Goal: Information Seeking & Learning: Learn about a topic

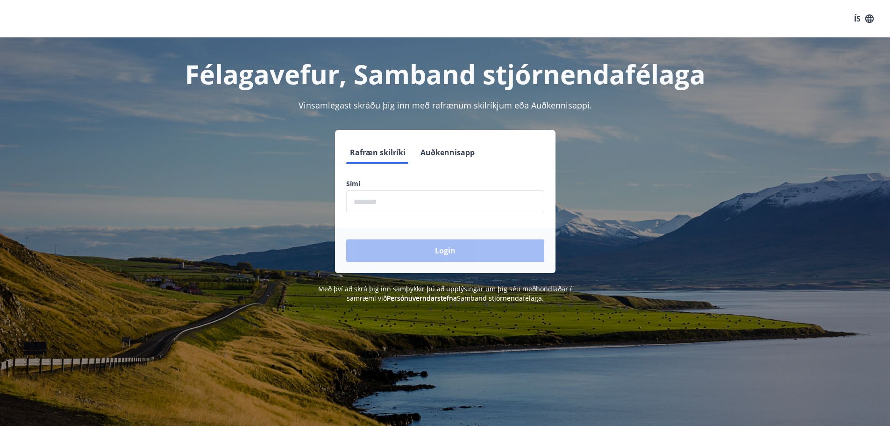
click at [393, 200] on input "phone" at bounding box center [445, 201] width 198 height 23
type input "********"
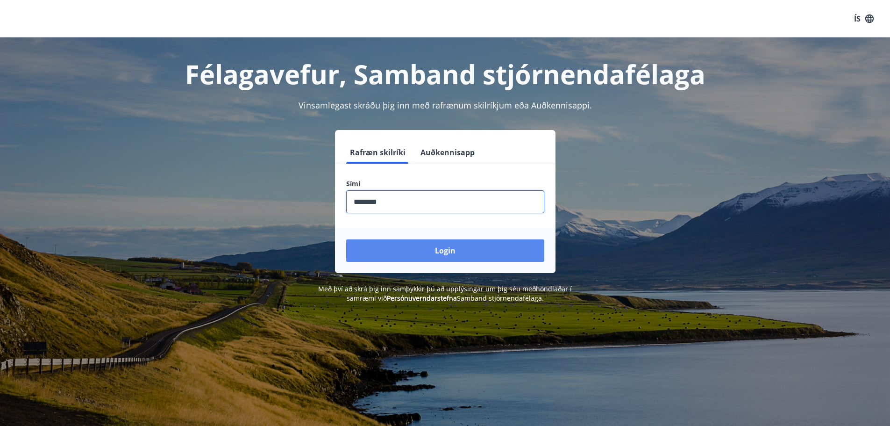
click at [442, 252] on button "Login" at bounding box center [445, 250] width 198 height 22
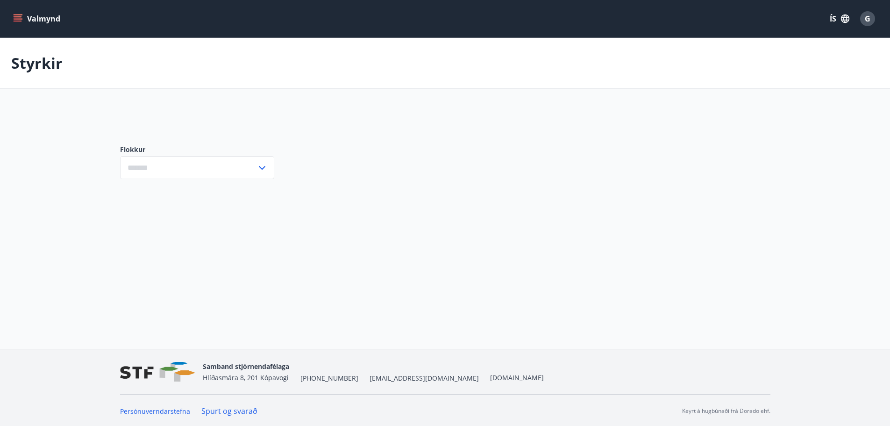
type input "***"
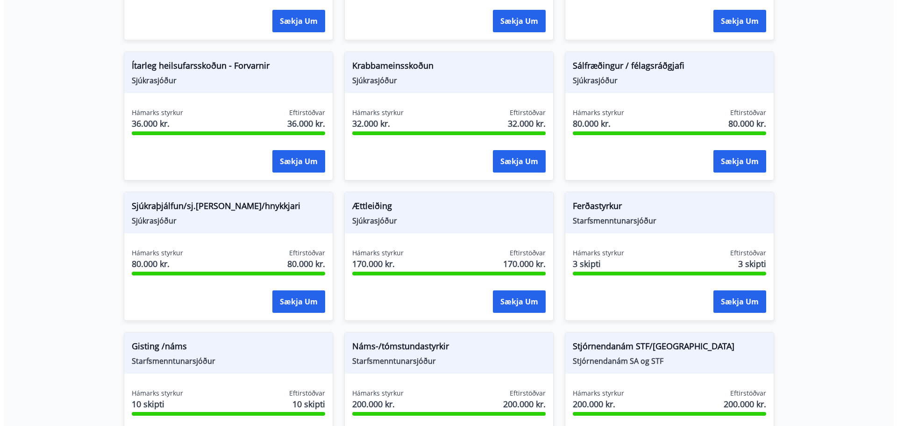
scroll to position [741, 0]
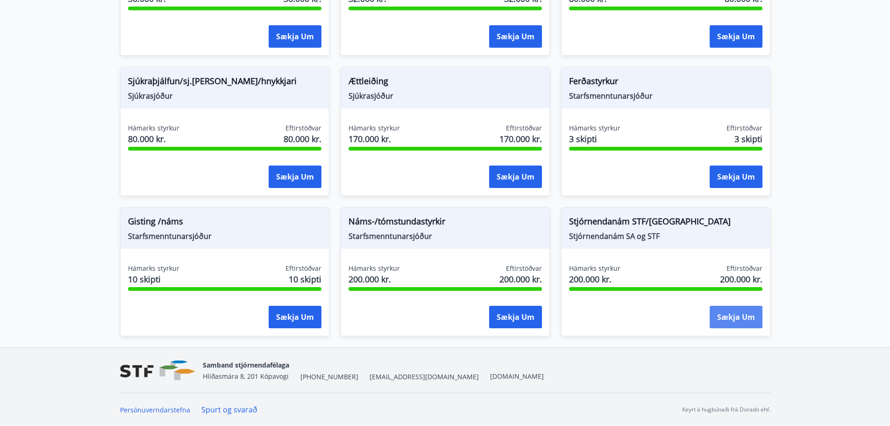
click at [737, 314] on button "Sækja um" at bounding box center [736, 317] width 53 height 22
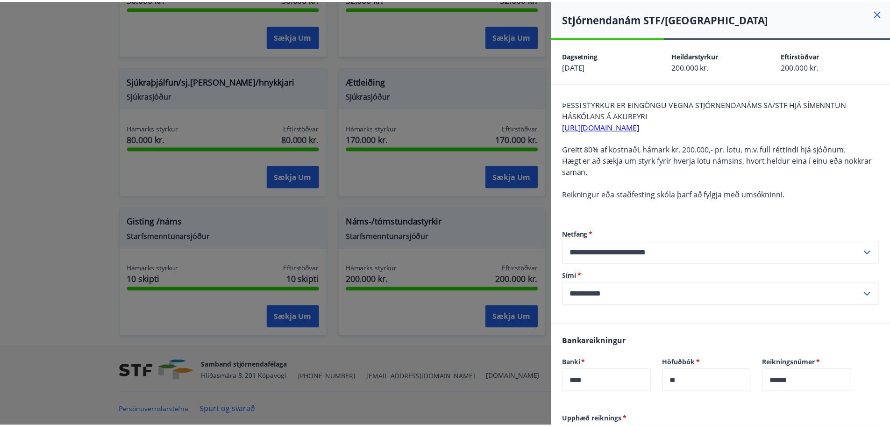
scroll to position [243, 0]
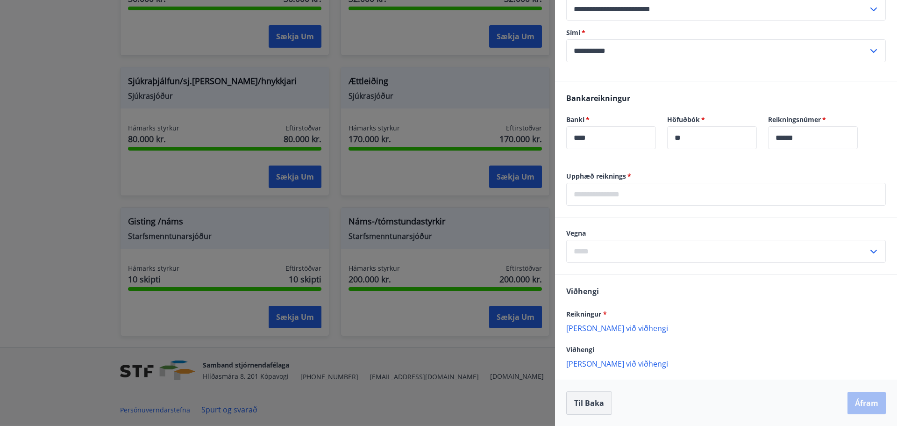
click at [587, 405] on button "Til baka" at bounding box center [589, 402] width 46 height 23
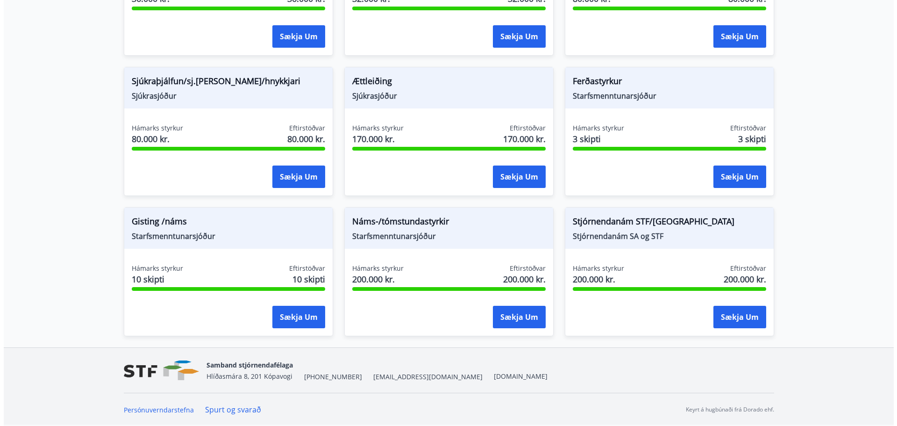
scroll to position [0, 0]
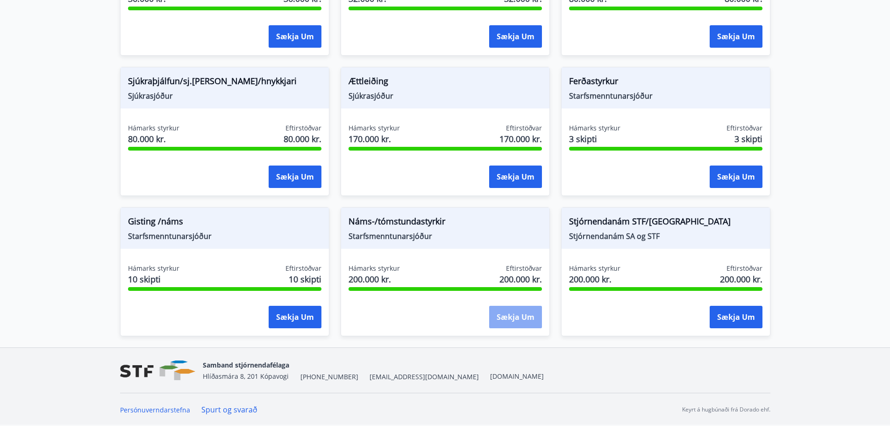
click at [504, 307] on button "Sækja um" at bounding box center [515, 317] width 53 height 22
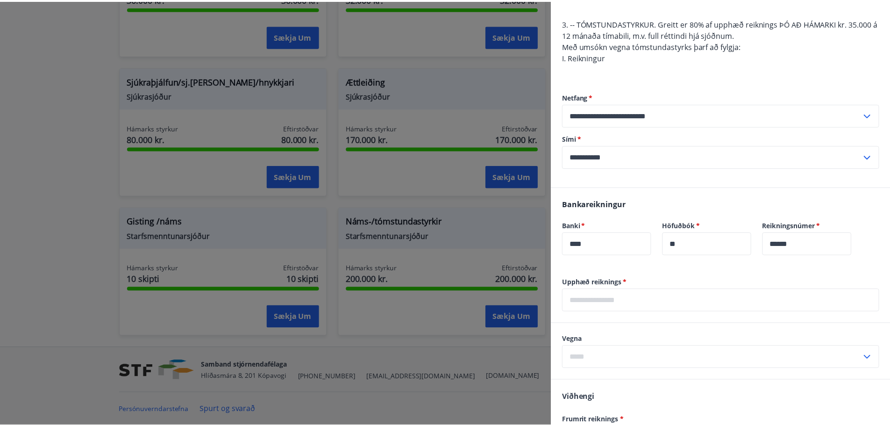
scroll to position [355, 0]
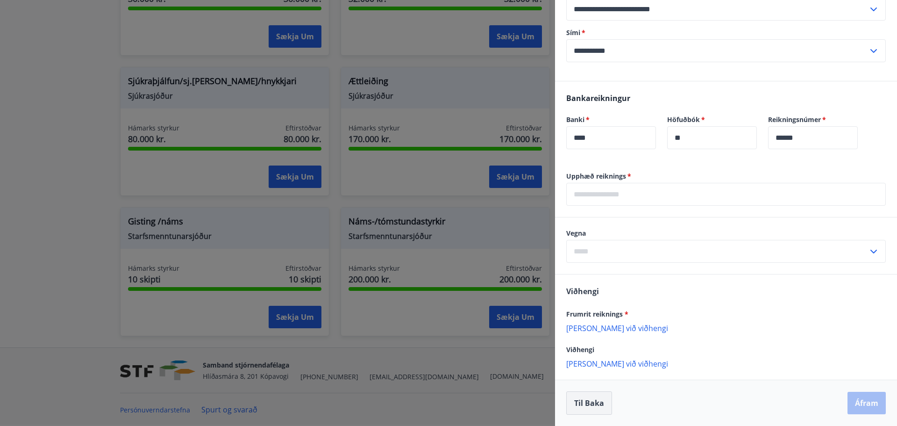
click at [586, 402] on button "Til baka" at bounding box center [589, 402] width 46 height 23
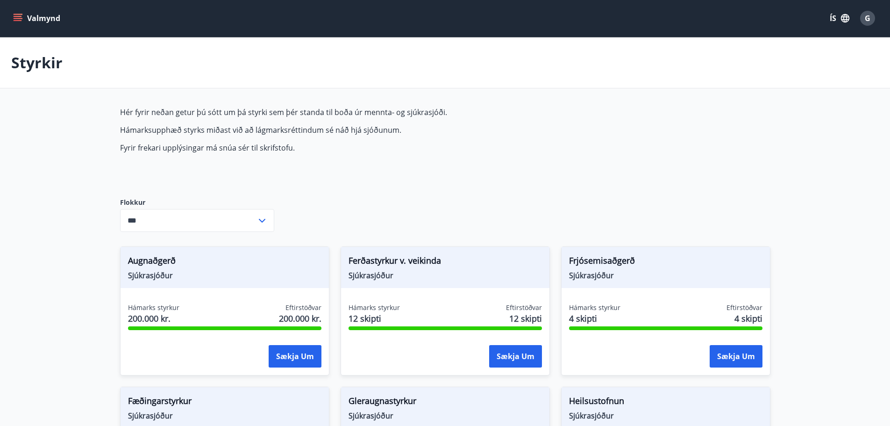
scroll to position [0, 0]
click at [19, 19] on icon "menu" at bounding box center [19, 18] width 10 height 1
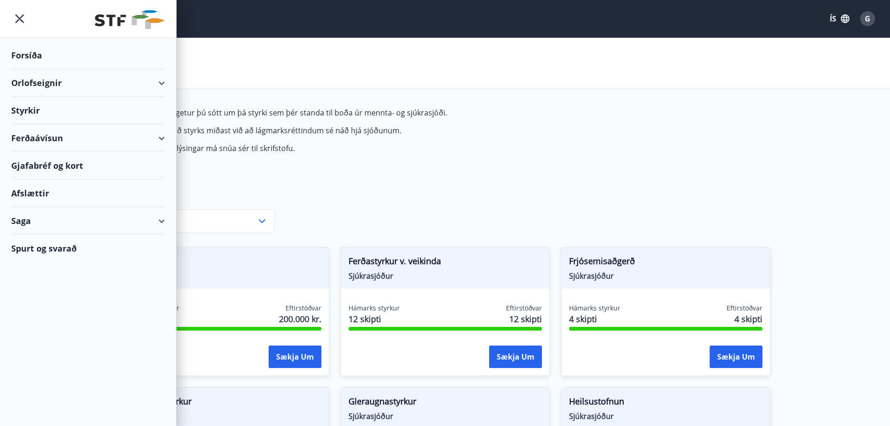
click at [159, 137] on div "Ferðaávísun" at bounding box center [88, 138] width 154 height 28
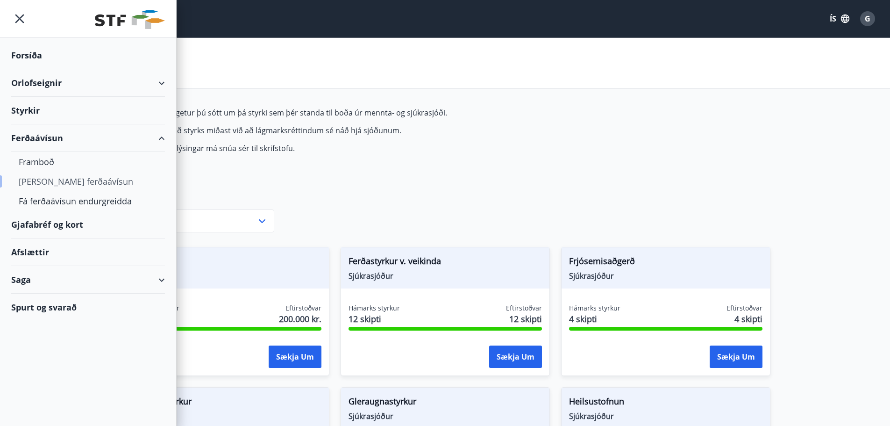
click at [77, 180] on div "[PERSON_NAME] ferðaávísun" at bounding box center [88, 182] width 139 height 20
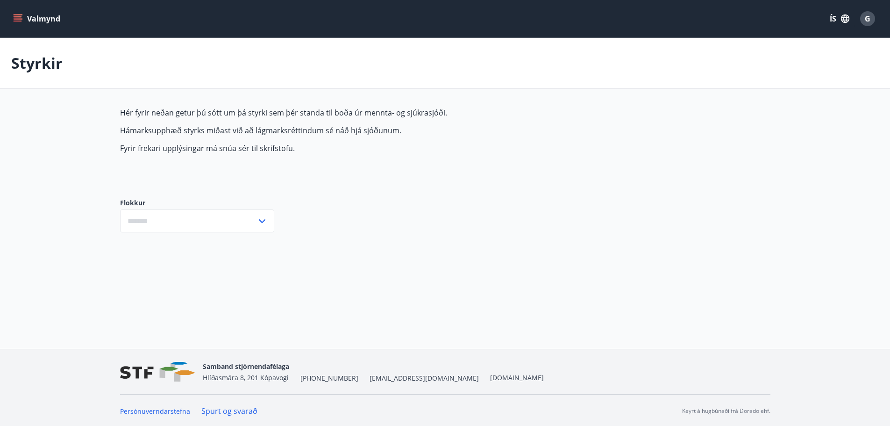
type input "***"
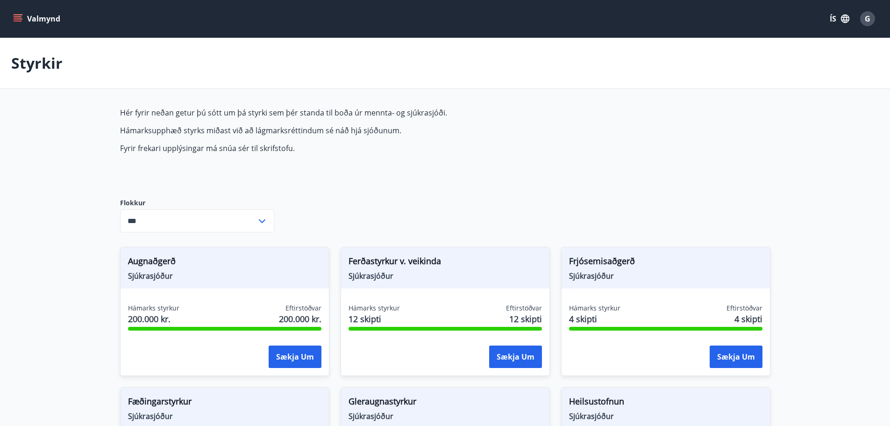
click at [22, 17] on icon "menu" at bounding box center [17, 18] width 9 height 9
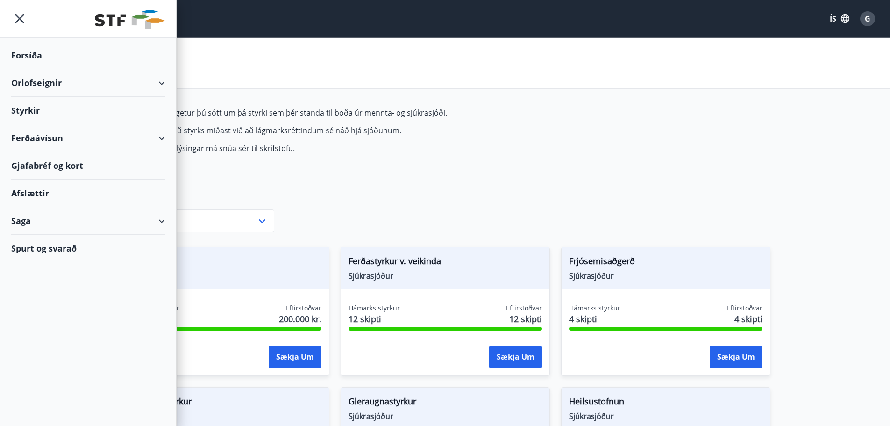
click at [164, 135] on div "Ferðaávísun" at bounding box center [88, 138] width 154 height 28
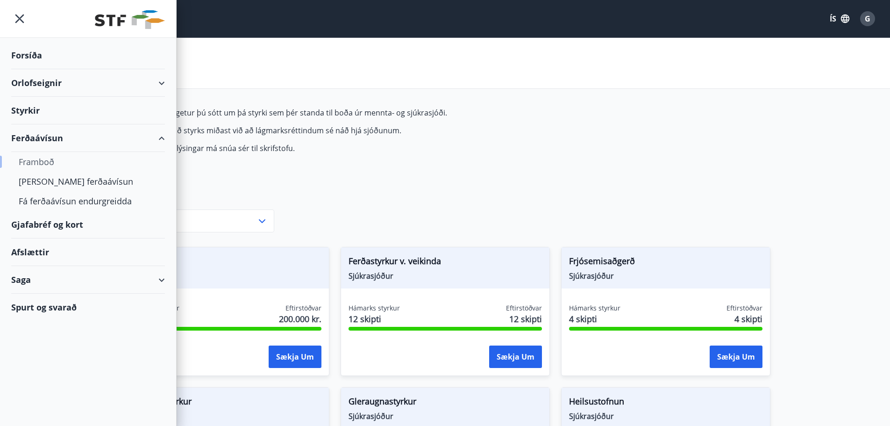
click at [44, 162] on div "Framboð" at bounding box center [88, 162] width 139 height 20
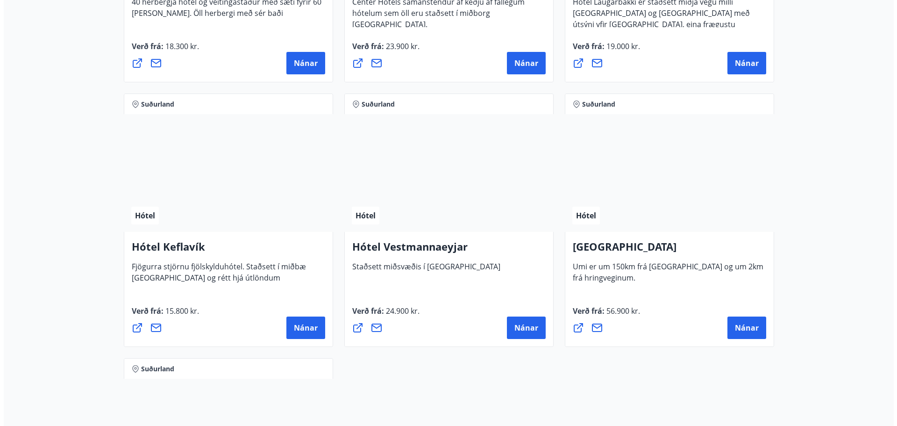
scroll to position [2243, 0]
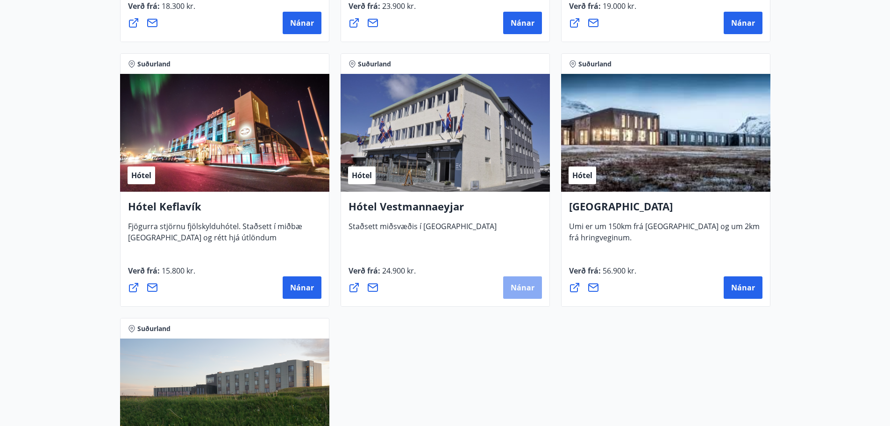
click at [511, 283] on span "Nánar" at bounding box center [523, 287] width 24 height 10
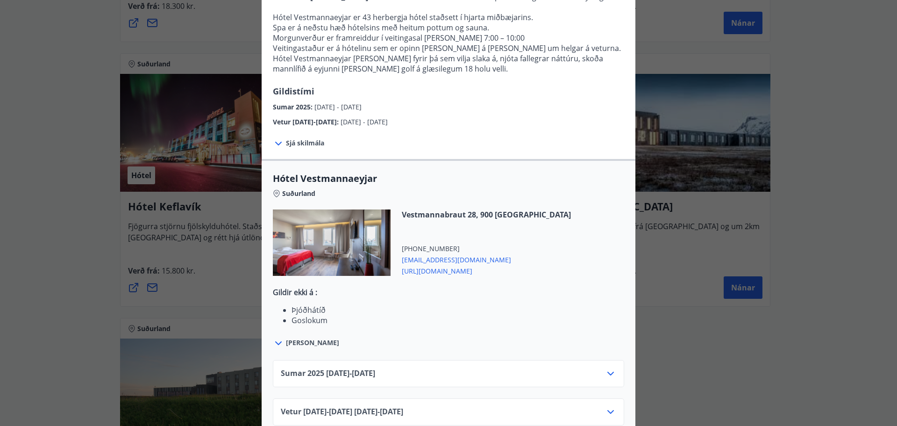
scroll to position [159, 0]
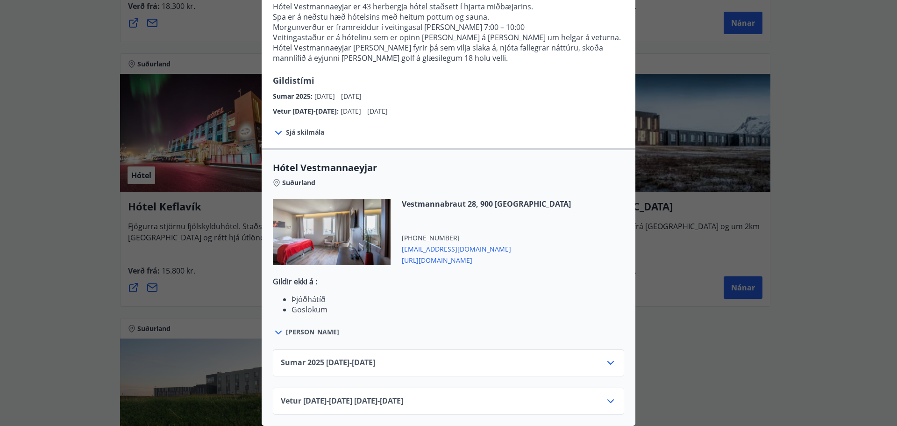
click at [605, 357] on icon at bounding box center [610, 362] width 11 height 11
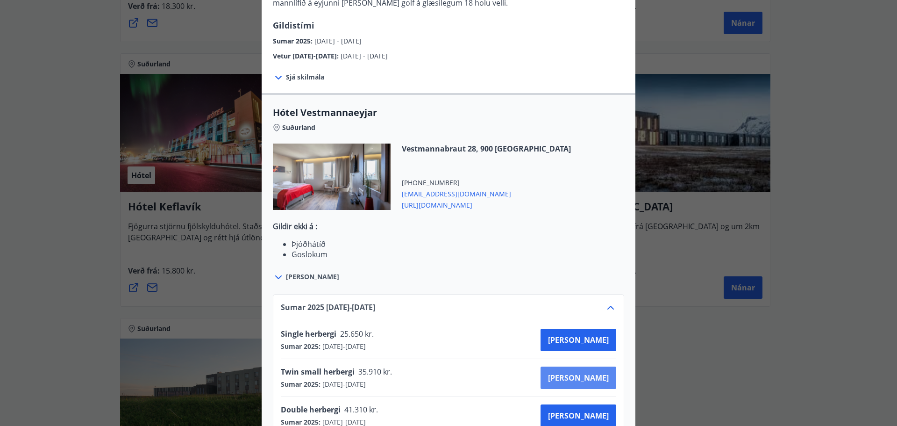
scroll to position [272, 0]
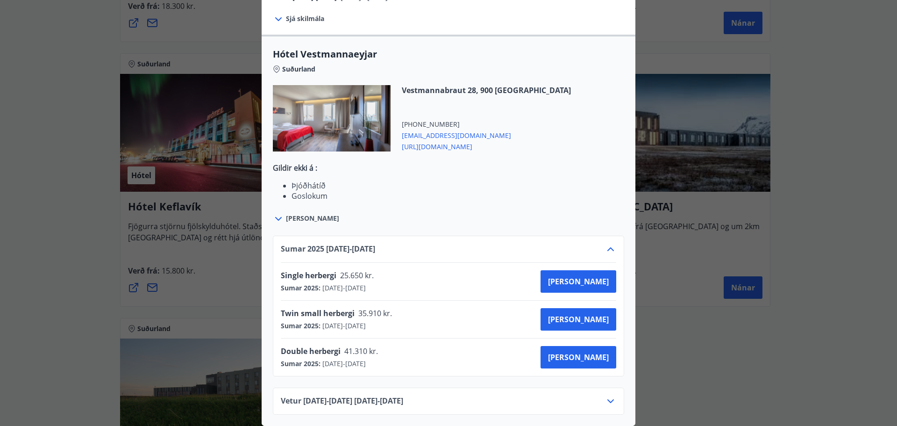
click at [607, 399] on icon at bounding box center [610, 401] width 7 height 4
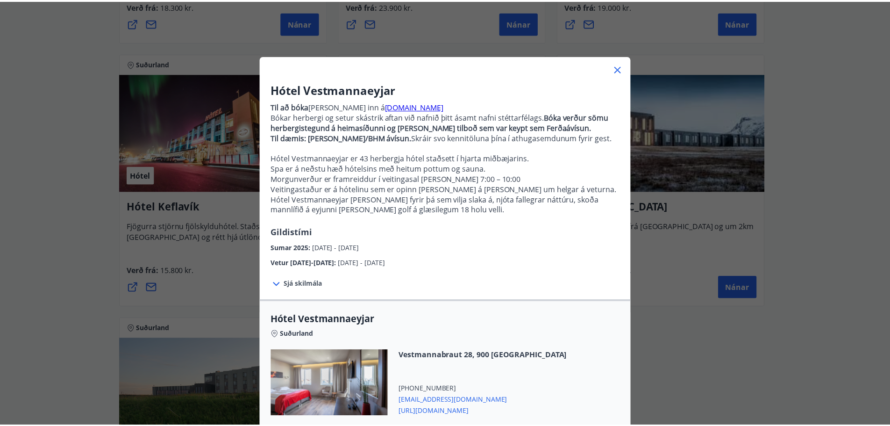
scroll to position [0, 0]
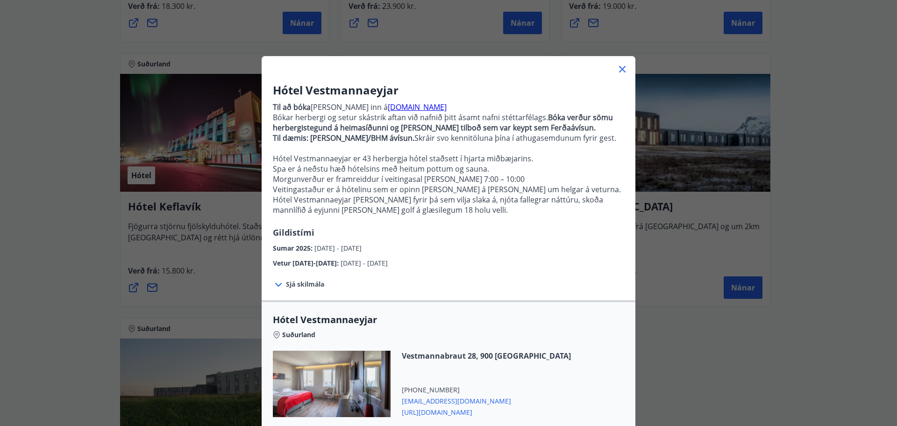
click at [625, 69] on div at bounding box center [449, 65] width 374 height 19
click at [621, 68] on icon at bounding box center [622, 69] width 7 height 7
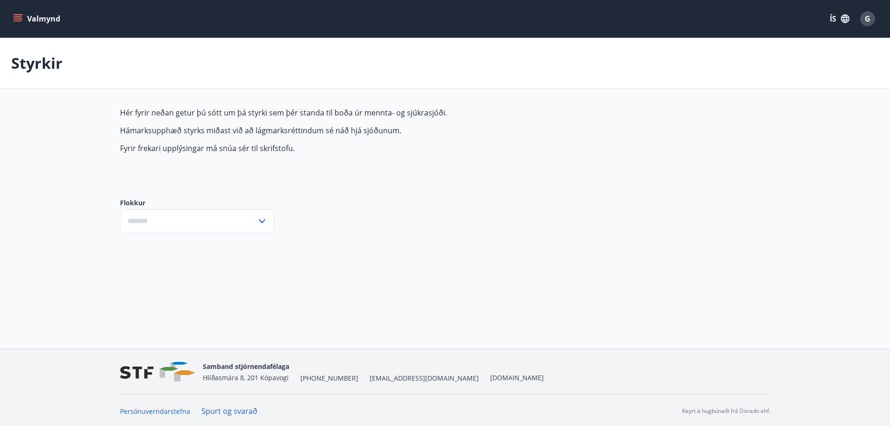
type input "***"
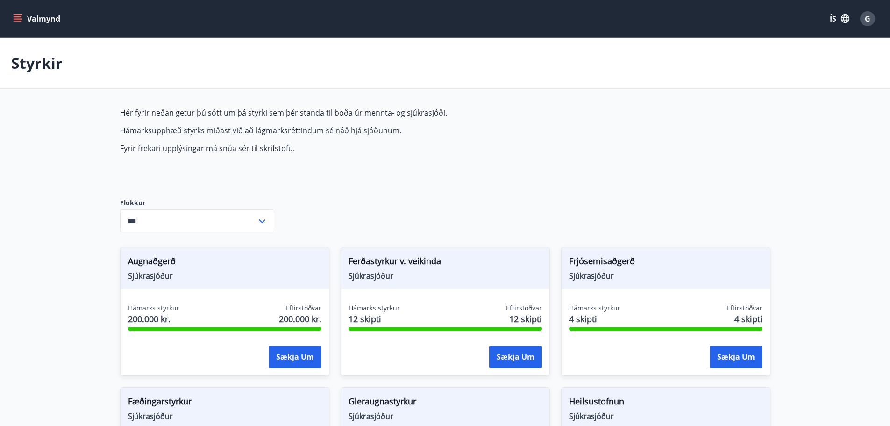
click at [22, 19] on button "Valmynd" at bounding box center [37, 18] width 53 height 17
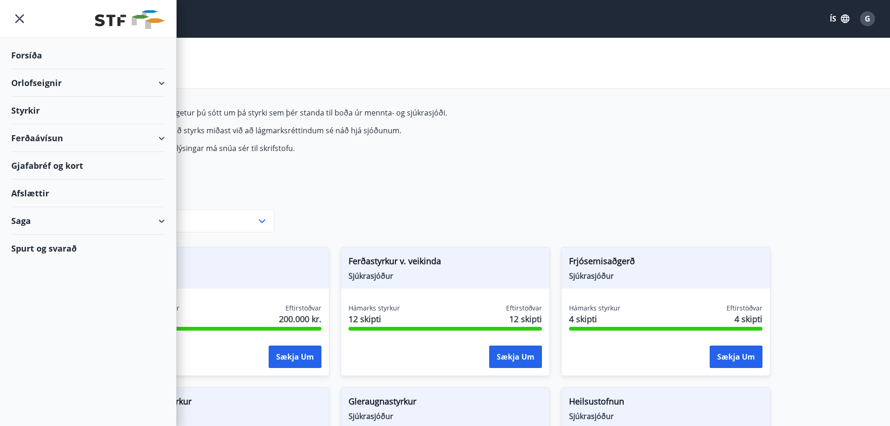
click at [165, 219] on icon at bounding box center [161, 220] width 11 height 11
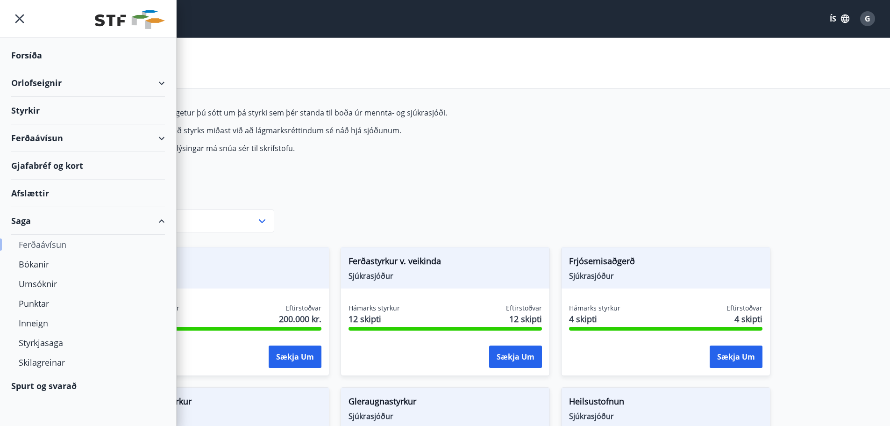
click at [43, 243] on div "Ferðaávísun" at bounding box center [88, 245] width 139 height 20
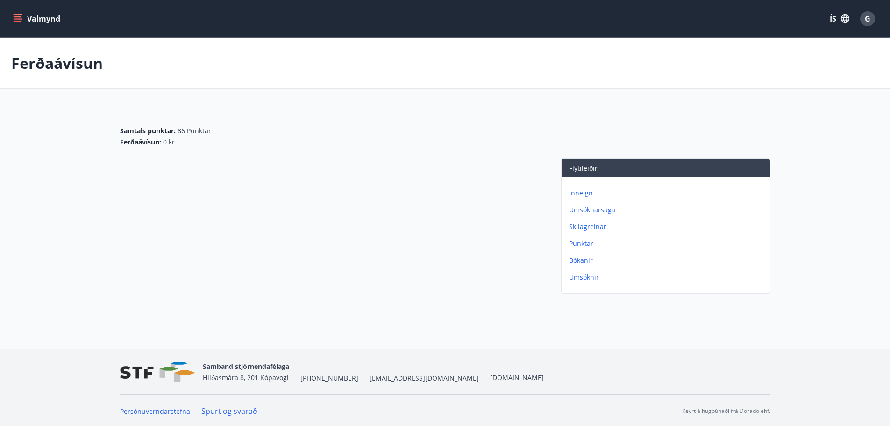
click at [14, 17] on icon "menu" at bounding box center [18, 16] width 8 height 1
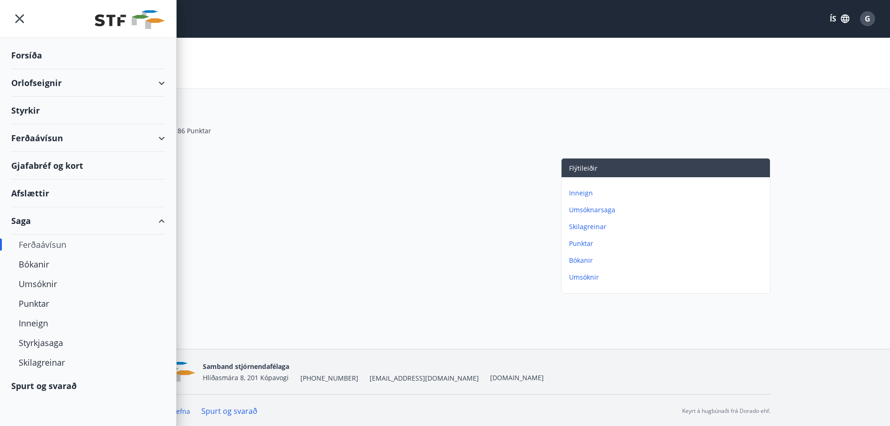
click at [109, 222] on div "Saga" at bounding box center [88, 221] width 154 height 28
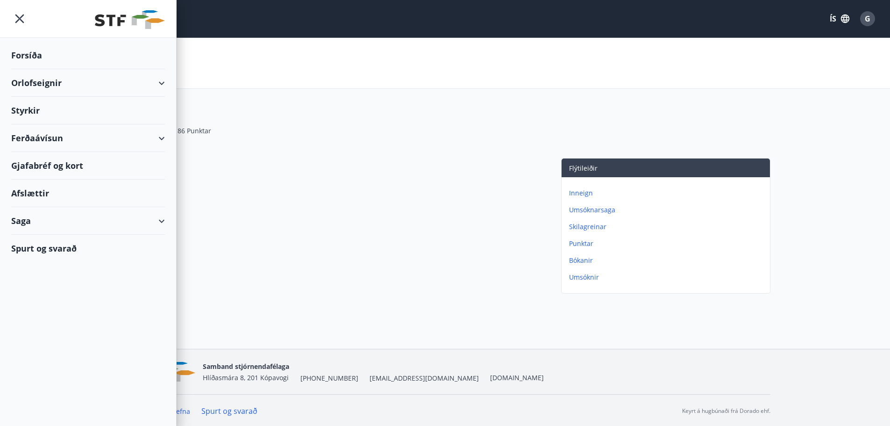
click at [66, 191] on div "Afslættir" at bounding box center [88, 193] width 154 height 28
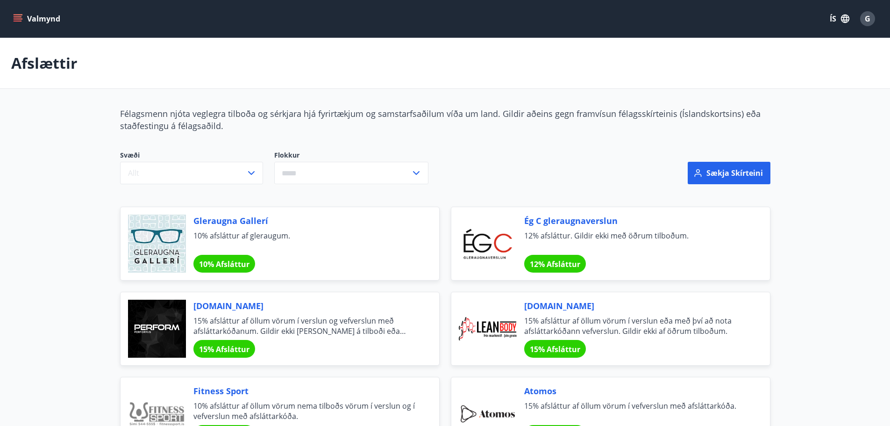
click at [416, 171] on icon at bounding box center [416, 172] width 11 height 11
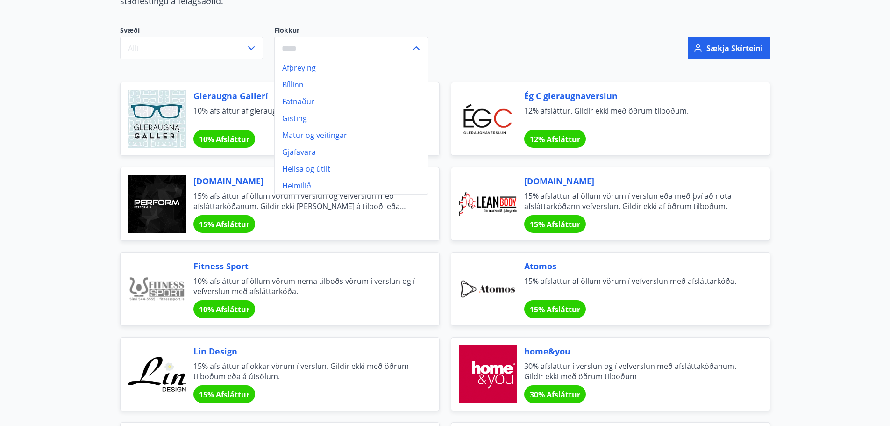
click at [328, 137] on li "Matur og veitingar" at bounding box center [351, 135] width 153 height 17
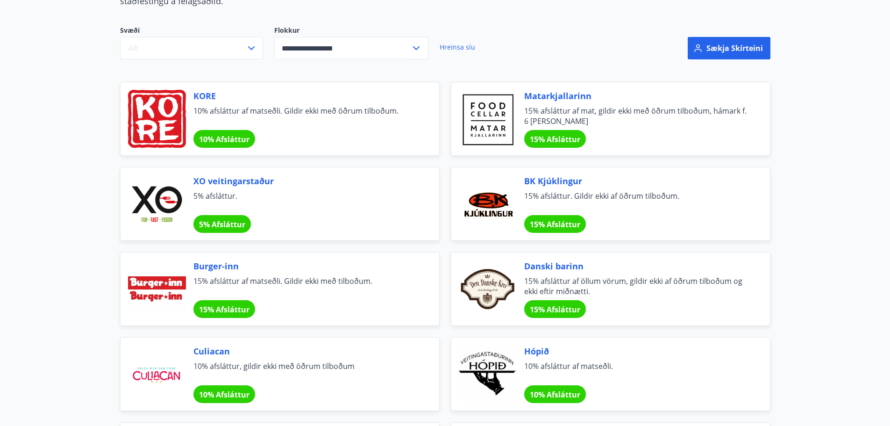
type input "**********"
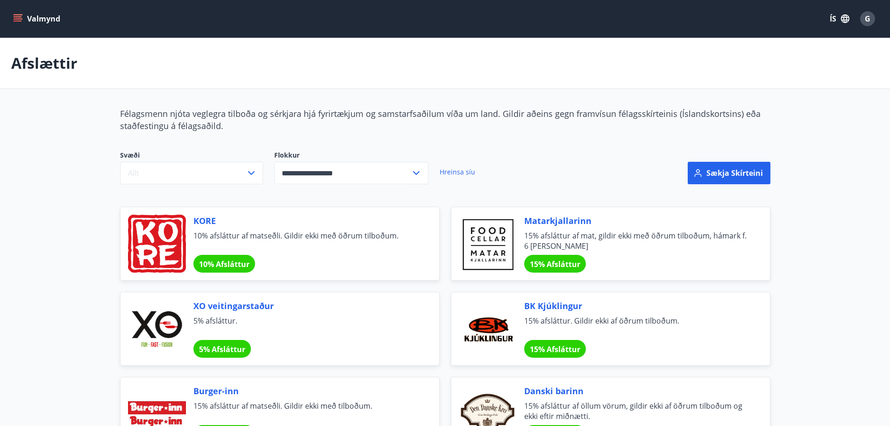
click at [12, 15] on button "Valmynd" at bounding box center [37, 18] width 53 height 17
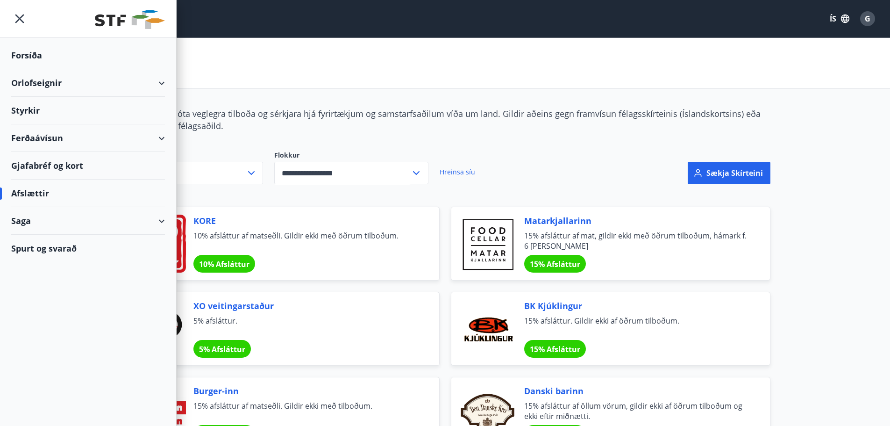
click at [64, 248] on div "Spurt og svarað" at bounding box center [88, 248] width 154 height 27
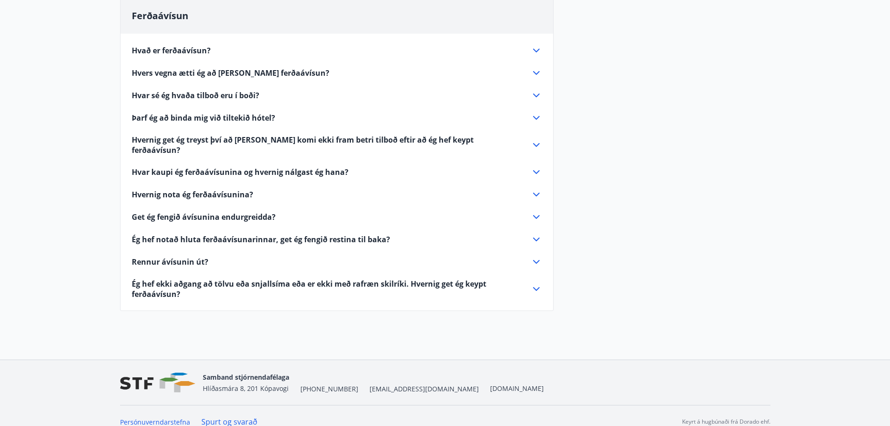
scroll to position [387, 0]
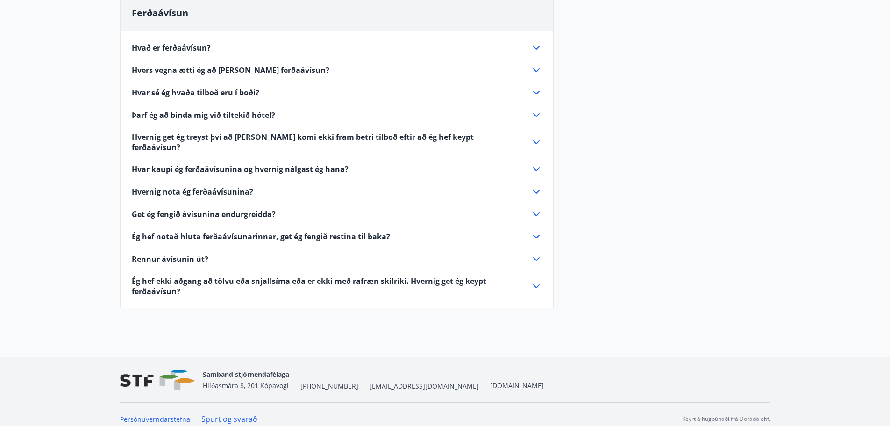
click at [537, 48] on icon at bounding box center [536, 47] width 11 height 11
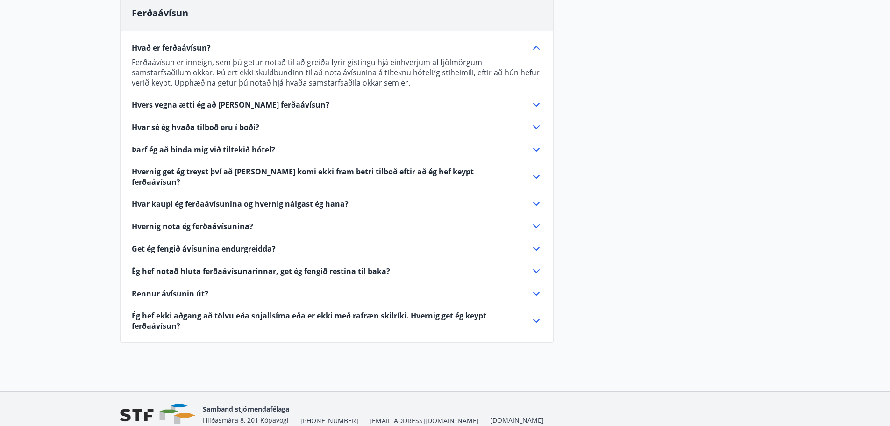
click at [537, 202] on icon at bounding box center [536, 204] width 7 height 4
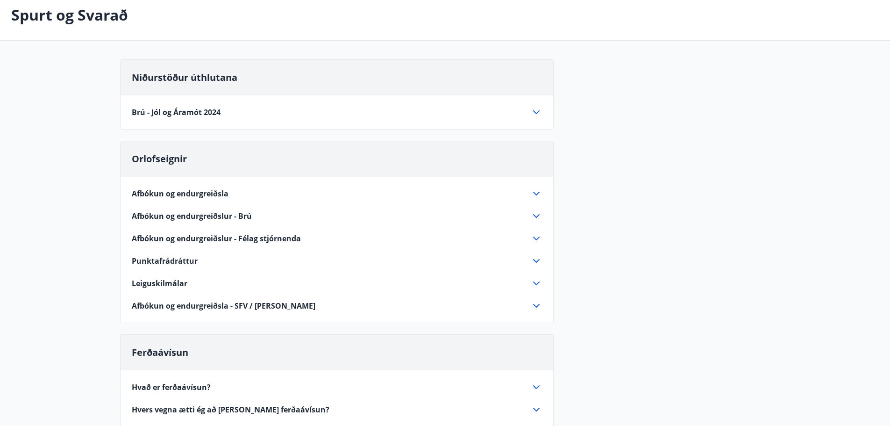
scroll to position [0, 0]
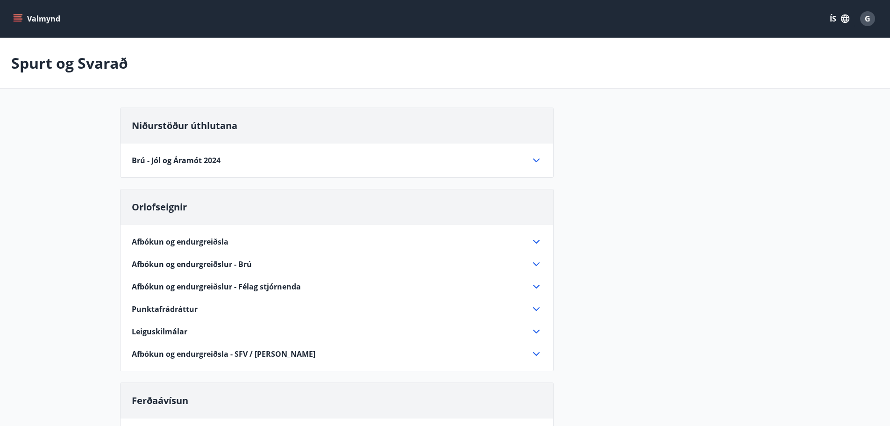
click at [532, 156] on icon at bounding box center [536, 160] width 11 height 11
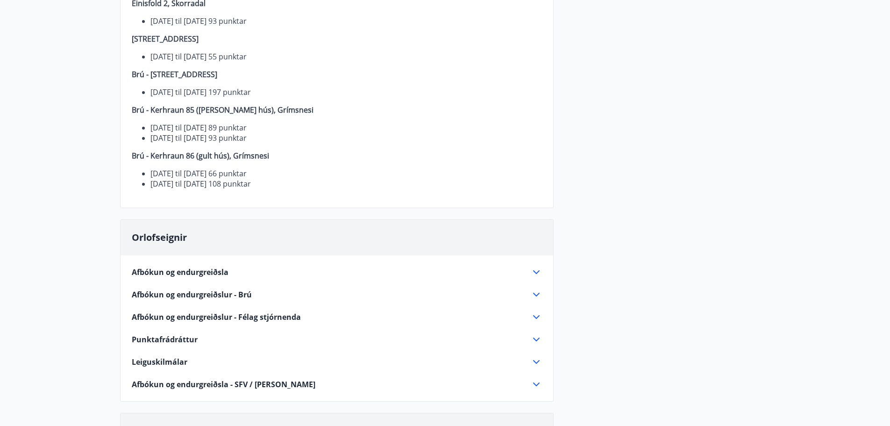
scroll to position [374, 0]
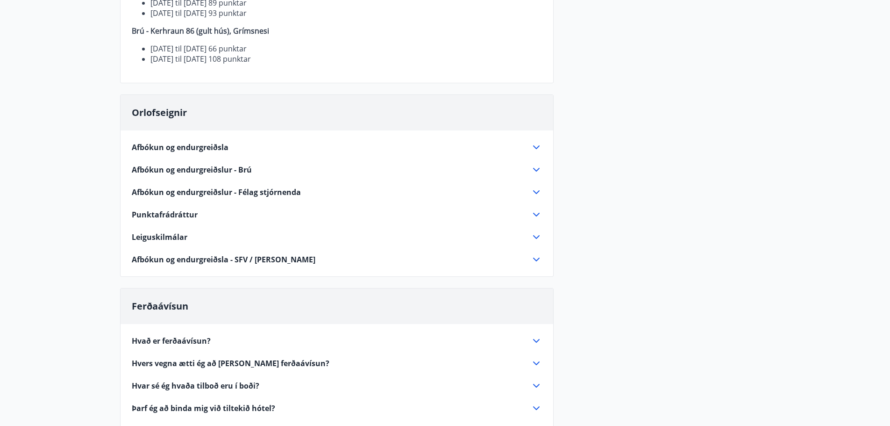
click at [536, 213] on icon at bounding box center [536, 214] width 11 height 11
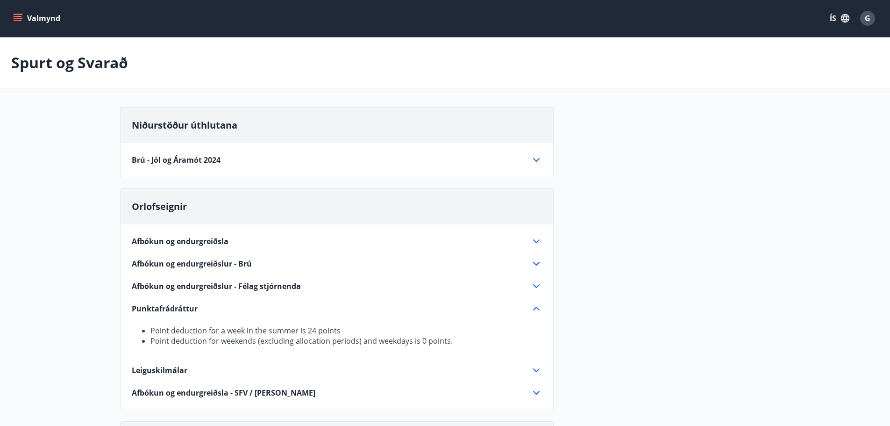
scroll to position [0, 0]
click at [11, 13] on button "Valmynd" at bounding box center [37, 18] width 53 height 17
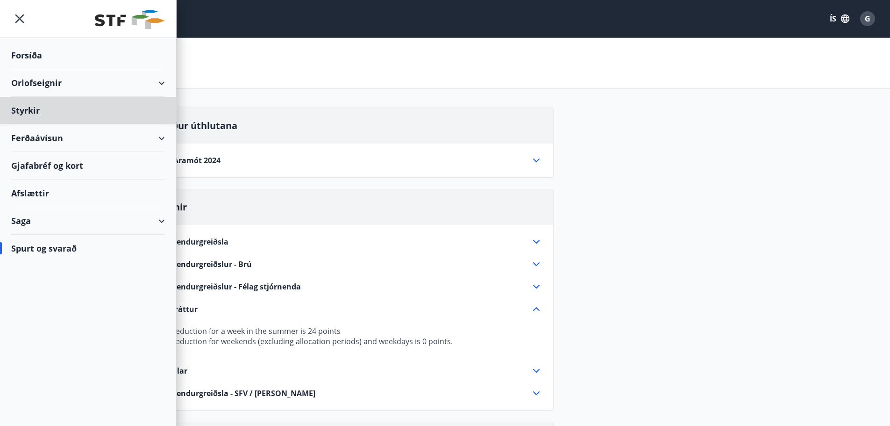
click at [29, 51] on div "Forsíða" at bounding box center [88, 56] width 154 height 28
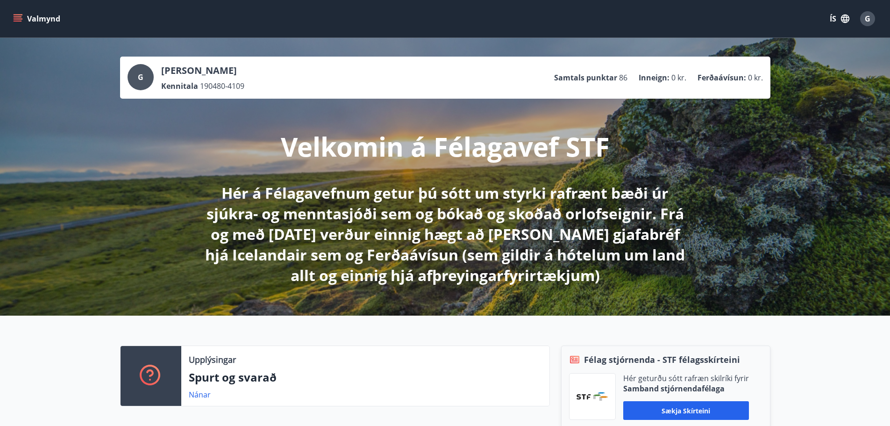
click at [869, 20] on span "G" at bounding box center [868, 19] width 6 height 10
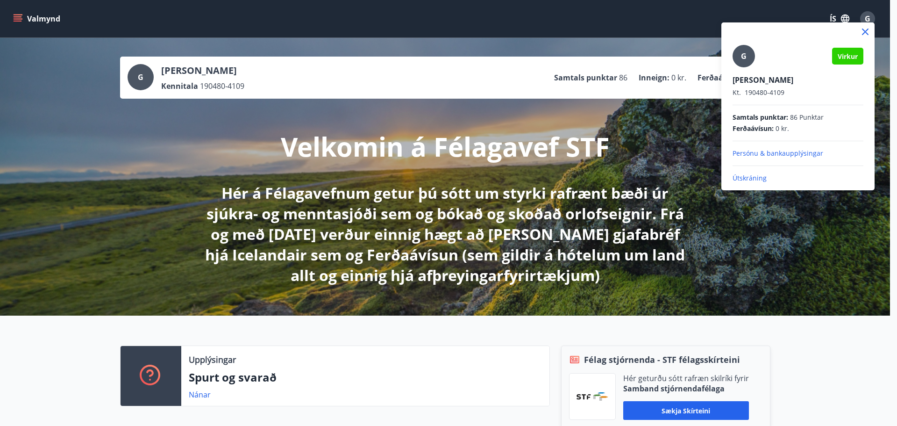
click at [745, 176] on p "Útskráning" at bounding box center [798, 177] width 131 height 9
